Goal: Task Accomplishment & Management: Manage account settings

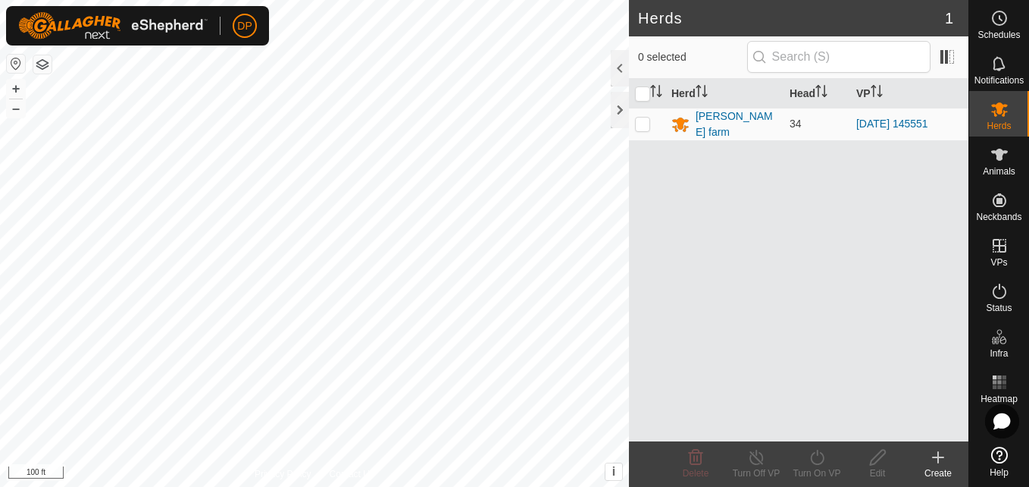
click at [0, 187] on html "DP Schedules Notifications Herds Animals Neckbands VPs Status Infra Heatmap Hel…" at bounding box center [514, 243] width 1029 height 487
click at [801, 237] on div "Herd Head VP payne farm 34 2025-08-07 145551" at bounding box center [799, 260] width 340 height 362
click at [419, 486] on html "DP Schedules Notifications Herds Animals Neckbands VPs Status Infra Heatmap Hel…" at bounding box center [514, 243] width 1029 height 487
click at [644, 121] on p-checkbox at bounding box center [642, 124] width 15 height 12
checkbox input "true"
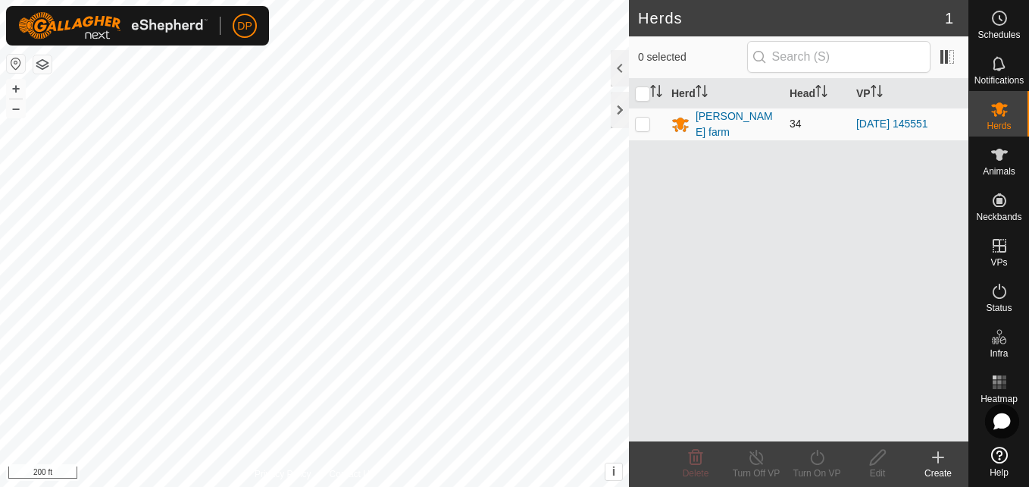
checkbox input "true"
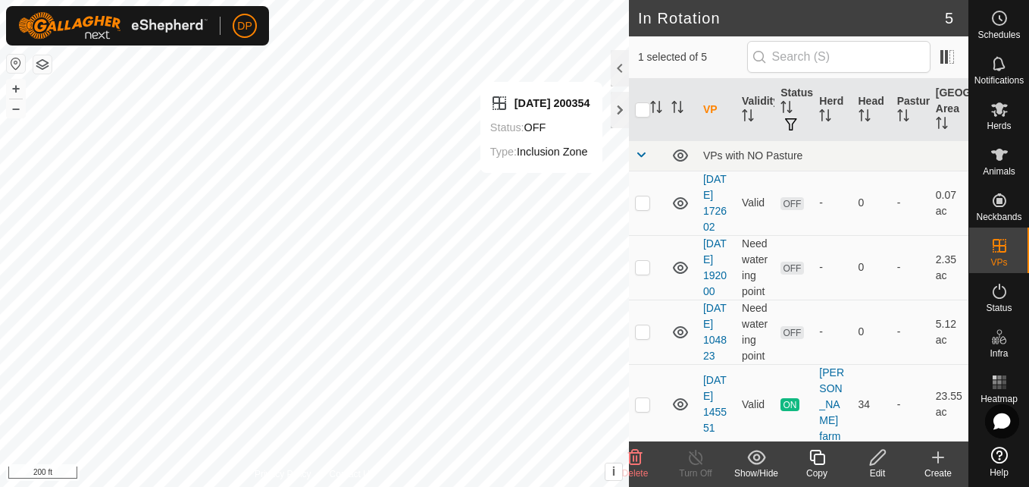
checkbox input "false"
